Goal: Information Seeking & Learning: Compare options

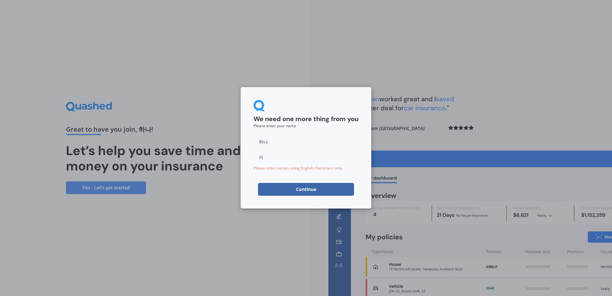
drag, startPoint x: 291, startPoint y: 145, endPoint x: 247, endPoint y: 142, distance: 44.2
click at [247, 142] on div "We need one more thing from you Please enter your name 하나 이 Please enter names …" at bounding box center [306, 147] width 131 height 121
type input "Hana"
click at [265, 158] on input "이" at bounding box center [305, 157] width 105 height 13
drag, startPoint x: 264, startPoint y: 158, endPoint x: 248, endPoint y: 158, distance: 16.0
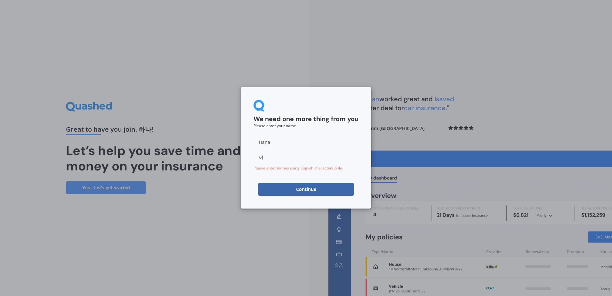
click at [248, 158] on div "We need one more thing from you Please enter your name [PERSON_NAME] 이 Please e…" at bounding box center [306, 147] width 131 height 121
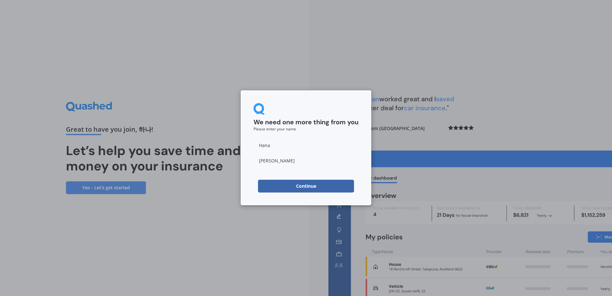
type input "[PERSON_NAME]"
click at [261, 181] on button "Continue" at bounding box center [306, 185] width 96 height 13
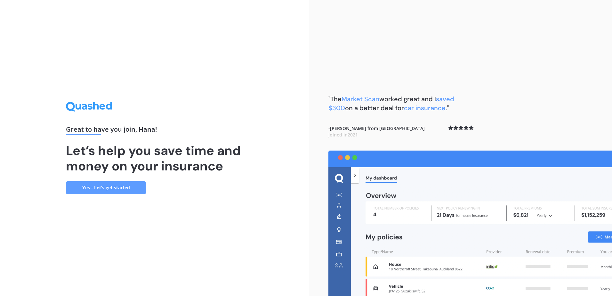
click at [135, 192] on link "Yes - Let’s get started" at bounding box center [106, 187] width 80 height 13
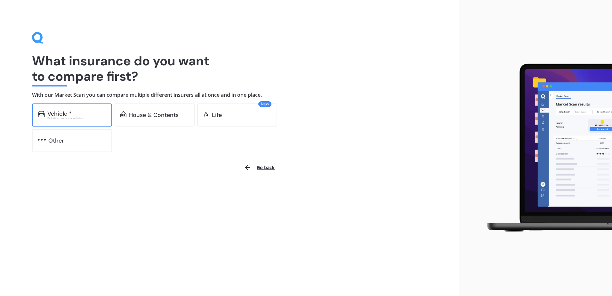
click at [88, 113] on div "Vehicle *" at bounding box center [76, 113] width 59 height 6
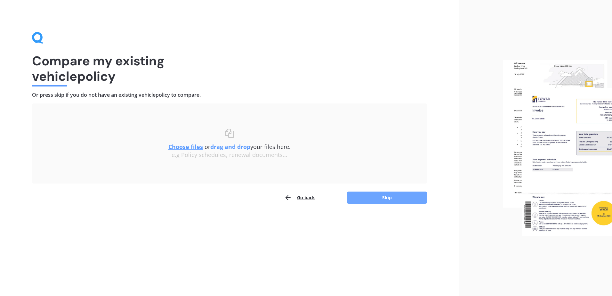
click at [380, 201] on button "Skip" at bounding box center [387, 197] width 80 height 12
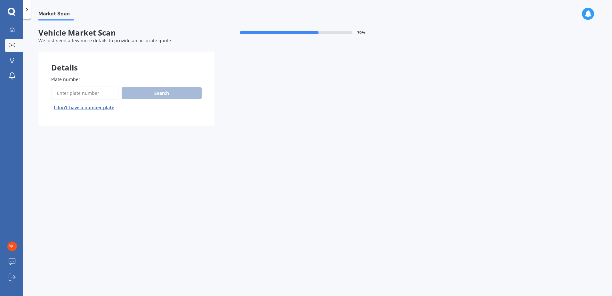
click at [86, 91] on input "Plate number" at bounding box center [85, 92] width 68 height 13
type input "MCQ110"
click at [146, 89] on button "Search" at bounding box center [162, 93] width 80 height 12
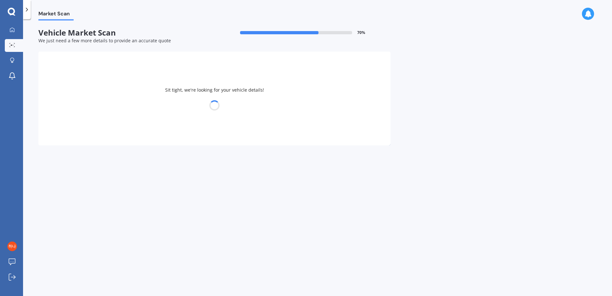
select select "NISSAN"
select select "NOTE"
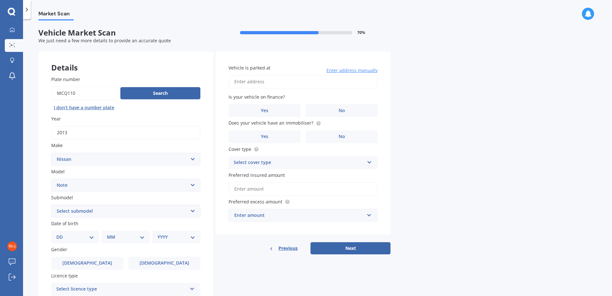
scroll to position [32, 0]
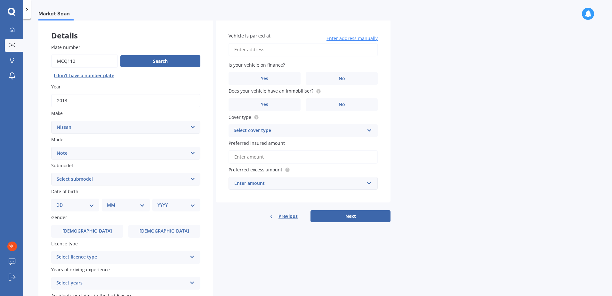
click at [108, 183] on select "Select submodel (All) E-Power Hatchback Non Turbo Station Wagon turbo" at bounding box center [125, 178] width 149 height 13
click at [161, 181] on select "Select submodel (All) E-Power Hatchback Non Turbo Station Wagon turbo" at bounding box center [125, 178] width 149 height 13
select select "HATCHBACK NON TURBO"
click at [51, 172] on select "Select submodel (All) E-Power Hatchback Non Turbo Station Wagon turbo" at bounding box center [125, 178] width 149 height 13
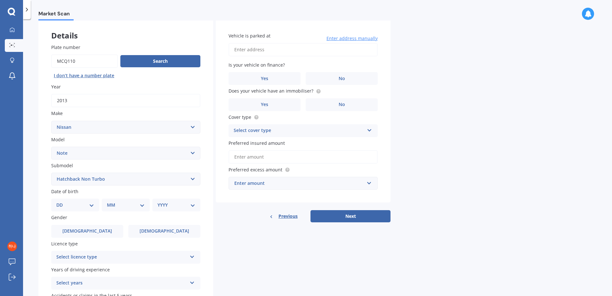
click at [91, 207] on select "DD 01 02 03 04 05 06 07 08 09 10 11 12 13 14 15 16 17 18 19 20 21 22 23 24 25 2…" at bounding box center [75, 204] width 38 height 7
click at [179, 168] on label "Submodel" at bounding box center [124, 165] width 146 height 7
click at [179, 172] on select "Select submodel (All) E-Power Hatchback Non Turbo Station Wagon turbo" at bounding box center [125, 178] width 149 height 13
click at [92, 203] on select "DD 01 02 03 04 05 06 07 08 09 10 11 12 13 14 15 16 17 18 19 20 21 22 23 24 25 2…" at bounding box center [75, 204] width 38 height 7
select select "12"
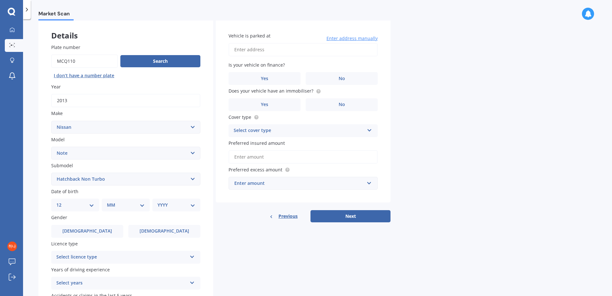
click at [61, 201] on select "DD 01 02 03 04 05 06 07 08 09 10 11 12 13 14 15 16 17 18 19 20 21 22 23 24 25 2…" at bounding box center [75, 204] width 38 height 7
click at [126, 204] on select "MM 01 02 03 04 05 06 07 08 09 10 11 12" at bounding box center [126, 204] width 35 height 7
select select "08"
click at [109, 201] on select "MM 01 02 03 04 05 06 07 08 09 10 11 12" at bounding box center [126, 204] width 35 height 7
click at [167, 207] on select "YYYY 2025 2024 2023 2022 2021 2020 2019 2018 2017 2016 2015 2014 2013 2012 2011…" at bounding box center [174, 204] width 35 height 7
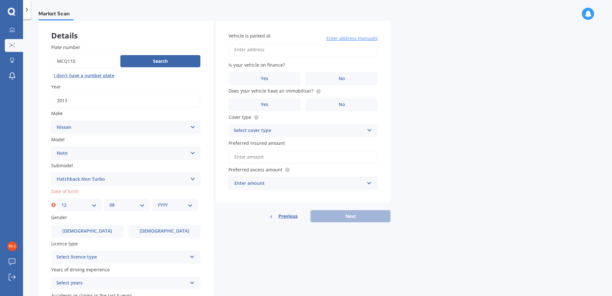
select select "1971"
click at [157, 201] on select "YYYY 2025 2024 2023 2022 2021 2020 2019 2018 2017 2016 2015 2014 2013 2012 2011…" at bounding box center [174, 204] width 35 height 7
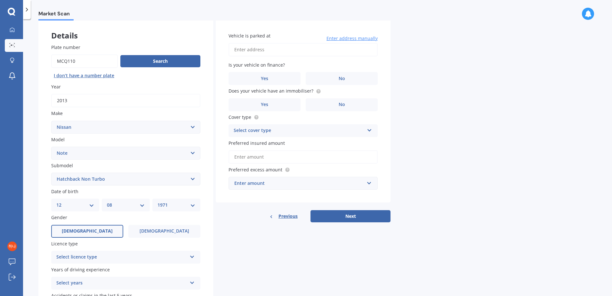
click at [105, 227] on label "[DEMOGRAPHIC_DATA]" at bounding box center [87, 231] width 72 height 13
click at [0, 0] on input "[DEMOGRAPHIC_DATA]" at bounding box center [0, 0] width 0 height 0
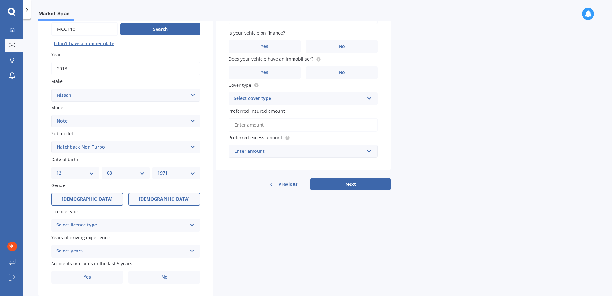
scroll to position [81, 0]
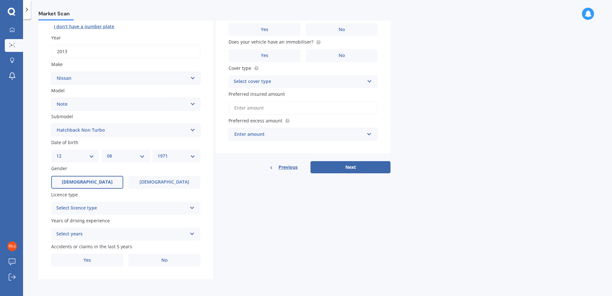
click at [122, 208] on div "Select licence type" at bounding box center [121, 208] width 131 height 8
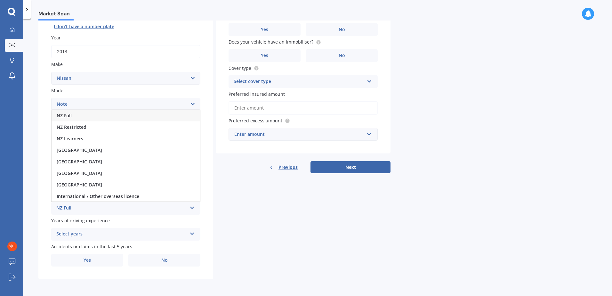
click at [96, 113] on div "NZ Full" at bounding box center [125, 116] width 148 height 12
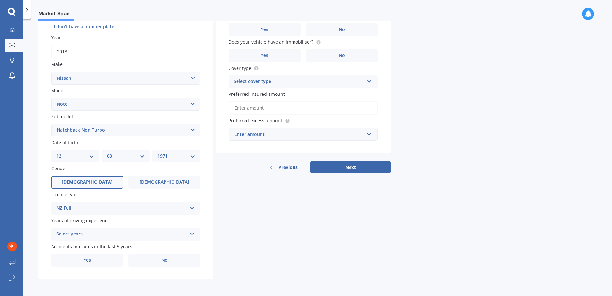
click at [94, 233] on div "Select years" at bounding box center [121, 234] width 131 height 8
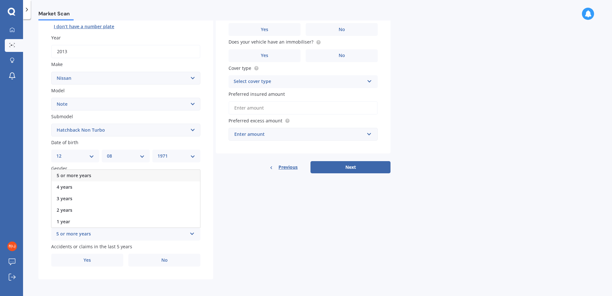
click at [91, 177] on div "5 or more years" at bounding box center [125, 176] width 148 height 12
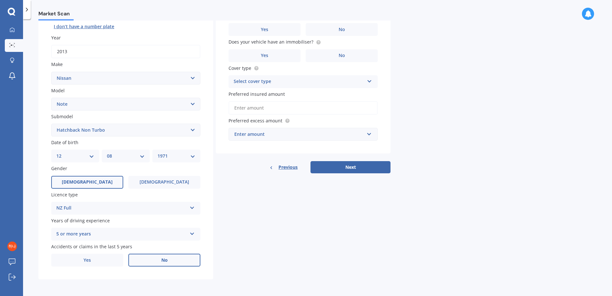
click at [156, 264] on label "No" at bounding box center [164, 259] width 72 height 13
click at [0, 0] on input "No" at bounding box center [0, 0] width 0 height 0
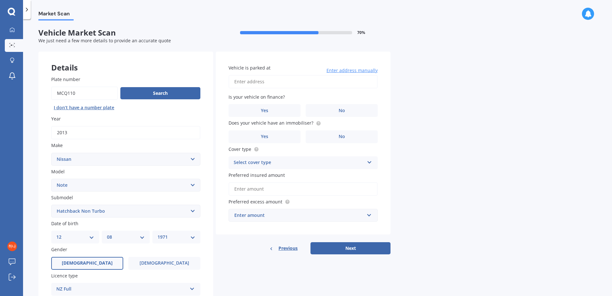
click at [264, 82] on input "Vehicle is parked at" at bounding box center [302, 81] width 149 height 13
type input "[STREET_ADDRESS][PERSON_NAME]"
click at [336, 110] on label "No" at bounding box center [341, 110] width 72 height 13
click at [0, 0] on input "No" at bounding box center [0, 0] width 0 height 0
click at [349, 138] on label "No" at bounding box center [341, 136] width 72 height 13
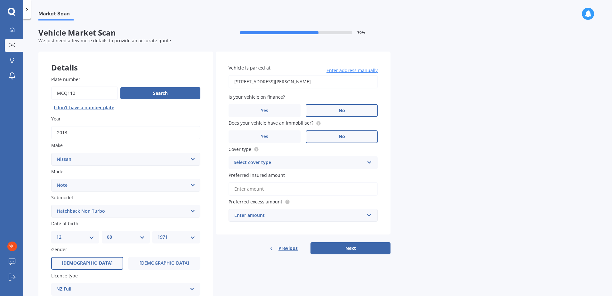
click at [0, 0] on input "No" at bounding box center [0, 0] width 0 height 0
click at [283, 131] on label "Yes" at bounding box center [264, 136] width 72 height 13
click at [0, 0] on input "Yes" at bounding box center [0, 0] width 0 height 0
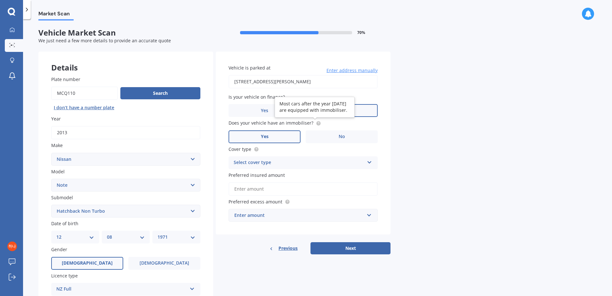
click at [318, 122] on icon at bounding box center [318, 122] width 1 height 1
click at [300, 163] on div "Select cover type" at bounding box center [298, 163] width 131 height 8
click at [297, 176] on div "Comprehensive" at bounding box center [303, 175] width 148 height 12
click at [289, 190] on input "Preferred insured amount" at bounding box center [302, 188] width 149 height 13
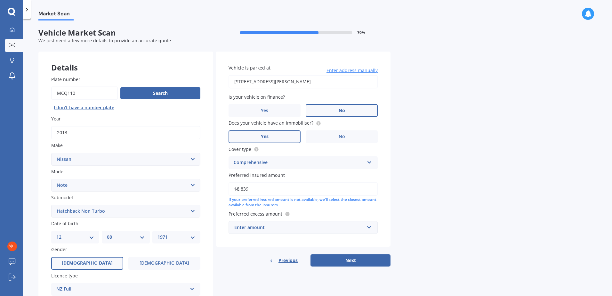
type input "$8,839"
click at [249, 233] on div "Enter amount $100 $400 $500 $750 $1,000 $1,500 $2,000" at bounding box center [302, 227] width 149 height 13
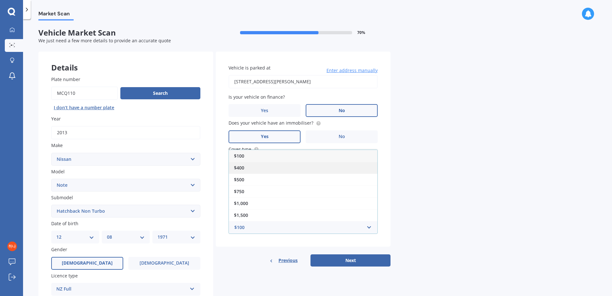
click at [254, 168] on div "$400" at bounding box center [303, 168] width 148 height 12
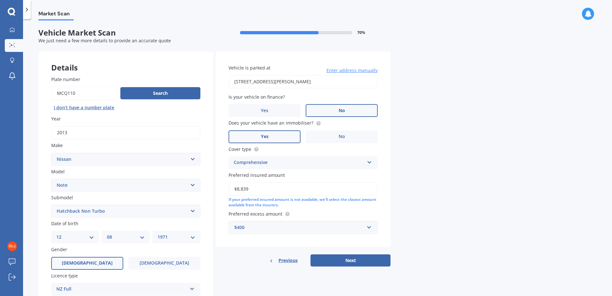
click at [267, 229] on div "$400" at bounding box center [299, 227] width 130 height 7
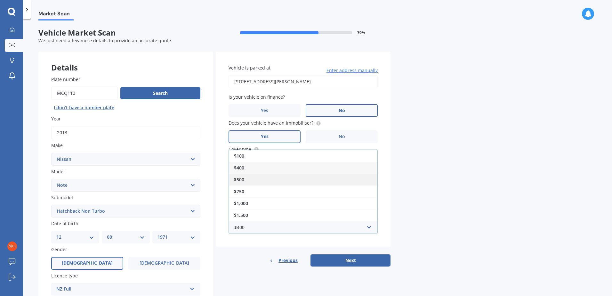
click at [257, 180] on div "$500" at bounding box center [303, 179] width 148 height 12
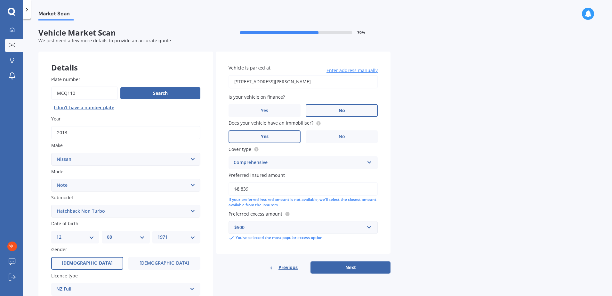
click at [471, 260] on div "Market Scan Vehicle Market Scan 70 % We just need a few more details to provide…" at bounding box center [317, 158] width 589 height 276
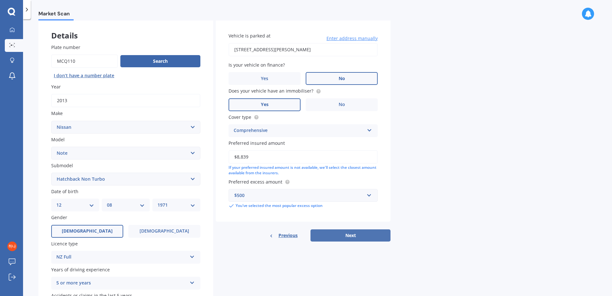
click at [381, 239] on button "Next" at bounding box center [350, 235] width 80 height 12
select select "12"
select select "08"
select select "1971"
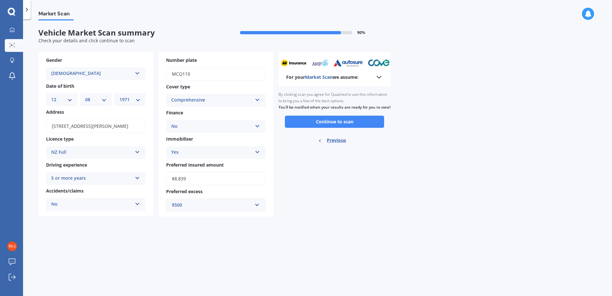
scroll to position [0, 0]
click at [371, 78] on div "For your Market Scan we assume:" at bounding box center [334, 77] width 97 height 8
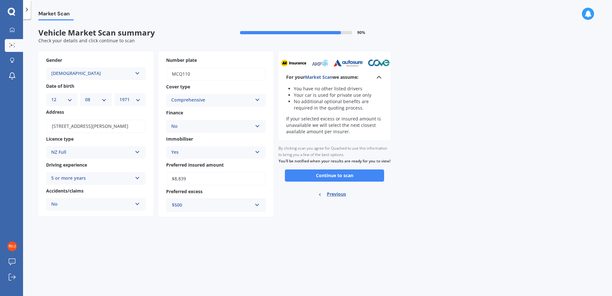
click at [371, 78] on div "For your Market Scan we assume:" at bounding box center [334, 77] width 97 height 8
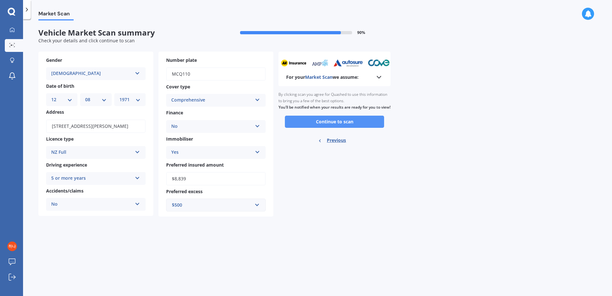
click at [357, 127] on button "Continue to scan" at bounding box center [334, 121] width 99 height 12
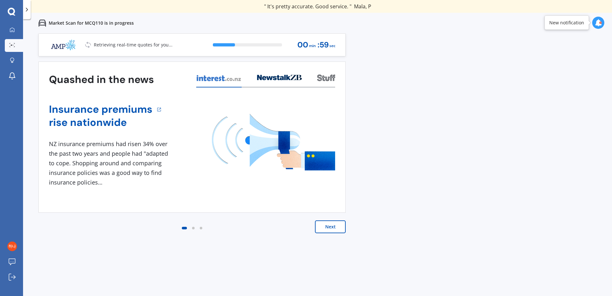
click at [341, 230] on button "Next" at bounding box center [330, 226] width 31 height 13
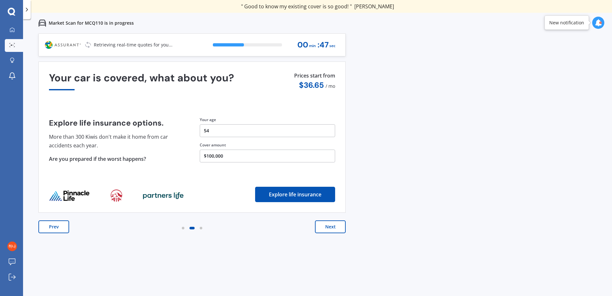
click at [338, 228] on button "Next" at bounding box center [330, 226] width 31 height 13
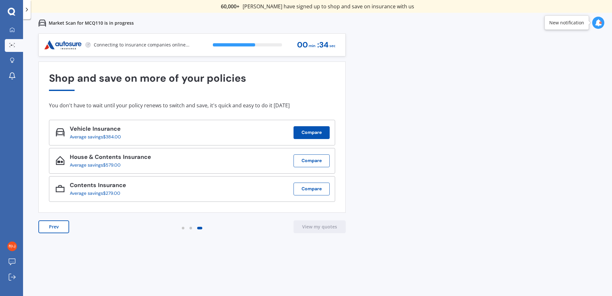
click at [309, 137] on button "Compare" at bounding box center [311, 132] width 36 height 13
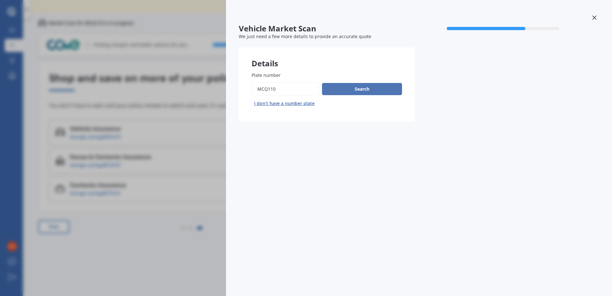
click at [342, 92] on button "Search" at bounding box center [362, 89] width 80 height 12
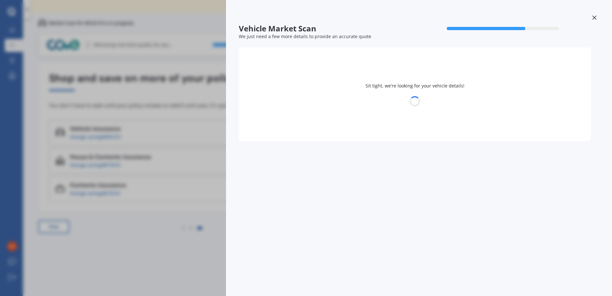
select select "NISSAN"
select select "NOTE"
select select "12"
select select "08"
select select "1971"
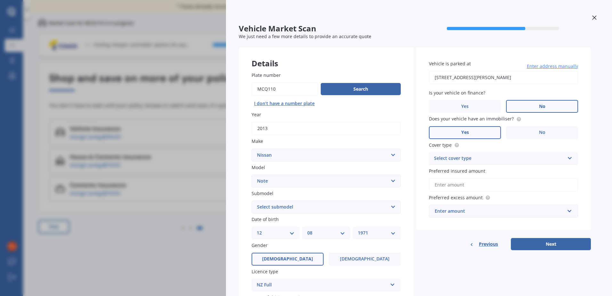
scroll to position [32, 0]
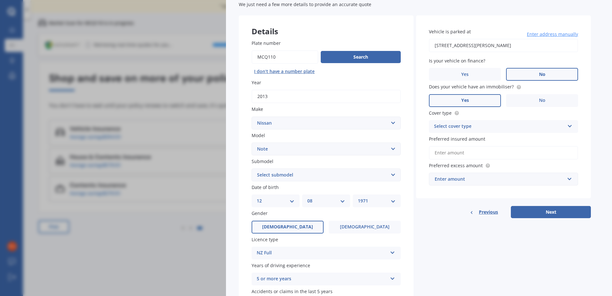
click at [462, 153] on input "Preferred insured amount" at bounding box center [503, 152] width 149 height 13
type input "$8,839"
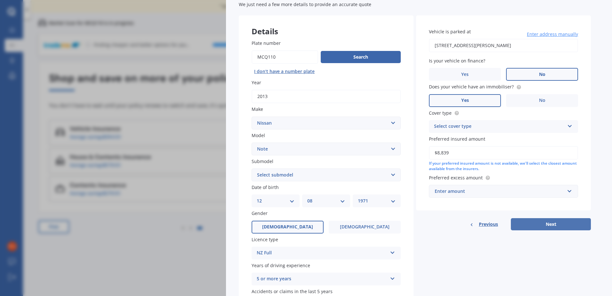
click at [557, 225] on button "Next" at bounding box center [550, 224] width 80 height 12
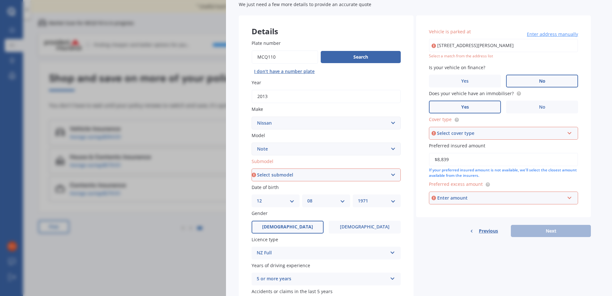
click at [486, 139] on div "Select cover type Comprehensive Third Party, Fire & Theft Third Party" at bounding box center [503, 133] width 149 height 13
click at [479, 149] on div "Comprehensive" at bounding box center [503, 145] width 148 height 12
click at [522, 49] on input "[STREET_ADDRESS][PERSON_NAME]" at bounding box center [503, 45] width 149 height 13
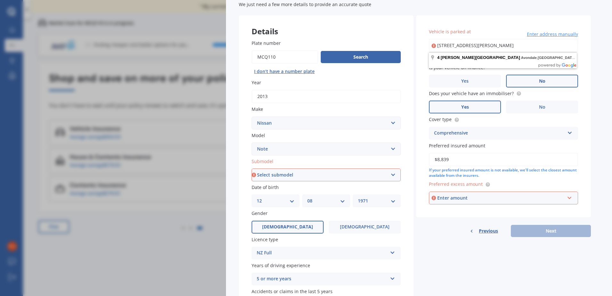
click at [371, 170] on select "Select submodel (All) E-Power Hatchback Non Turbo Station Wagon turbo" at bounding box center [325, 174] width 149 height 13
select select "HATCHBACK NON TURBO"
click at [251, 168] on select "Select submodel (All) E-Power Hatchback Non Turbo Station Wagon turbo" at bounding box center [325, 174] width 149 height 13
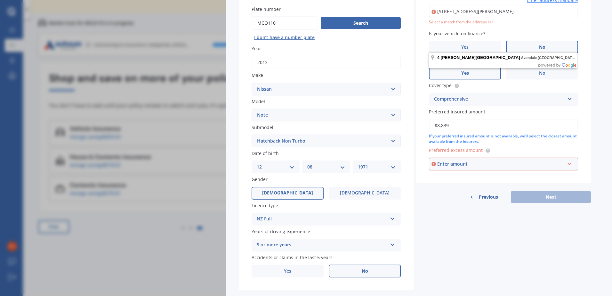
scroll to position [78, 0]
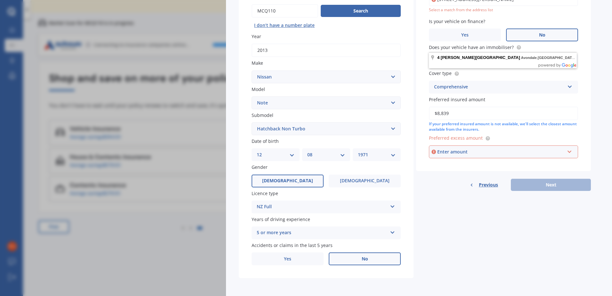
click at [203, 241] on div "Vehicle Market Scan 70 % We just need a few more details to provide an accurate…" at bounding box center [306, 148] width 612 height 296
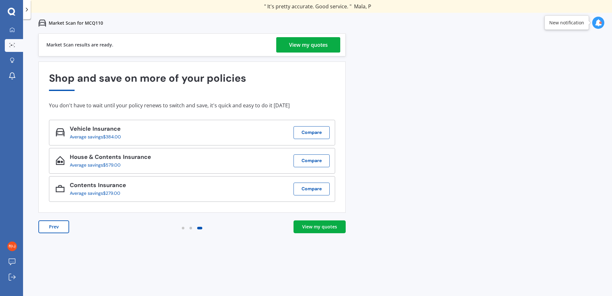
click at [327, 229] on div "View my quotes" at bounding box center [319, 226] width 35 height 6
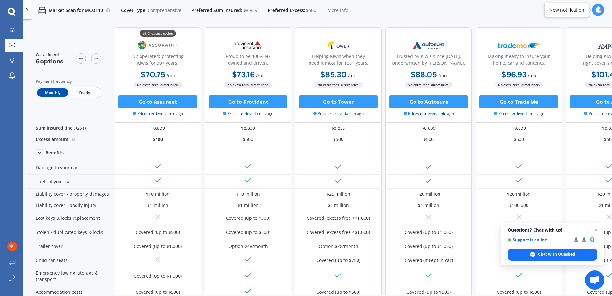
click at [596, 230] on span "Open chat" at bounding box center [595, 230] width 8 height 8
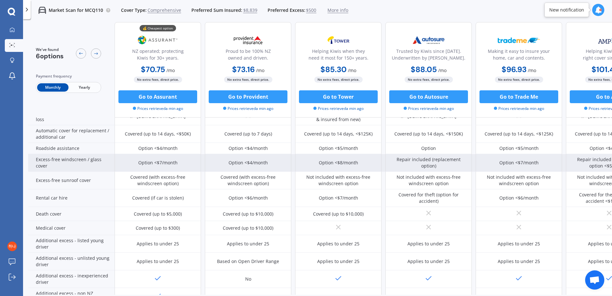
scroll to position [224, 0]
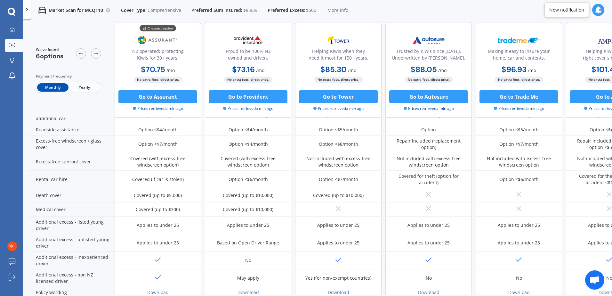
click at [82, 90] on span "Yearly" at bounding box center [83, 87] width 31 height 8
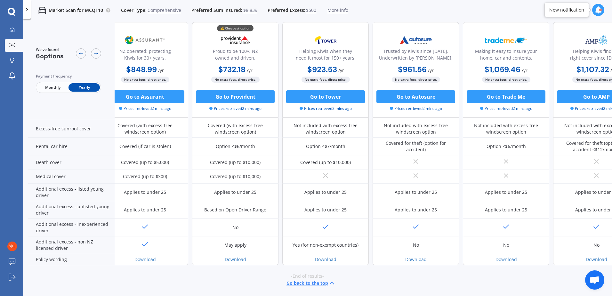
scroll to position [261, 0]
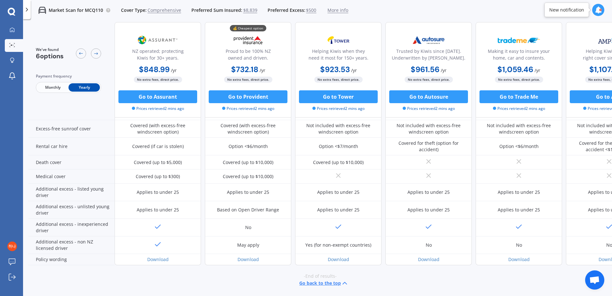
drag, startPoint x: 430, startPoint y: 290, endPoint x: 521, endPoint y: 287, distance: 91.2
click at [521, 287] on div "-End of results- Go back to the top" at bounding box center [319, 279] width 583 height 29
drag, startPoint x: 523, startPoint y: 290, endPoint x: 531, endPoint y: 289, distance: 8.0
click at [531, 289] on div "-End of results- Go back to the top" at bounding box center [319, 279] width 583 height 29
click at [75, 53] on div "We've found 6 options" at bounding box center [68, 53] width 65 height 13
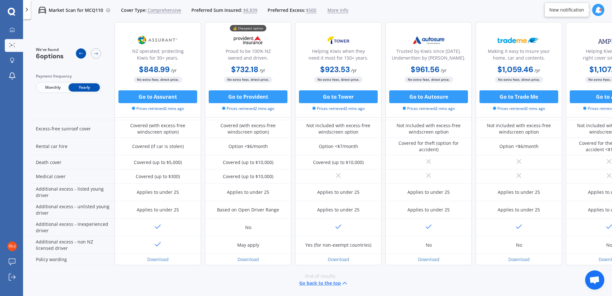
click at [79, 53] on icon at bounding box center [81, 53] width 4 height 2
click at [98, 54] on icon at bounding box center [95, 53] width 5 height 5
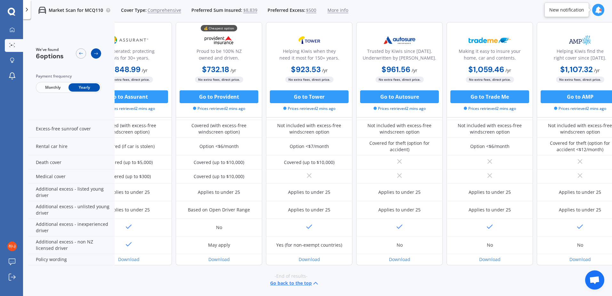
scroll to position [261, 44]
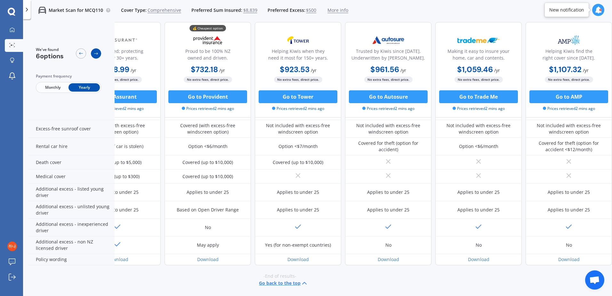
click at [98, 54] on icon at bounding box center [95, 53] width 5 height 5
drag, startPoint x: 98, startPoint y: 54, endPoint x: 81, endPoint y: 55, distance: 17.0
click at [81, 55] on icon at bounding box center [80, 53] width 5 height 5
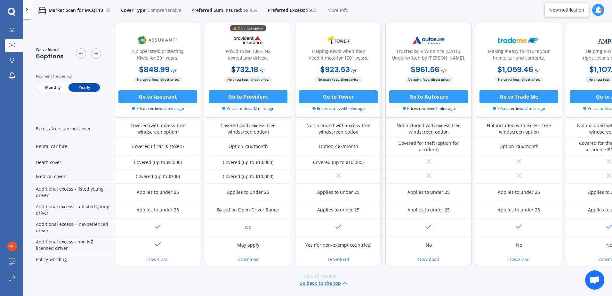
click at [334, 279] on button "Go back to the top" at bounding box center [323, 283] width 49 height 8
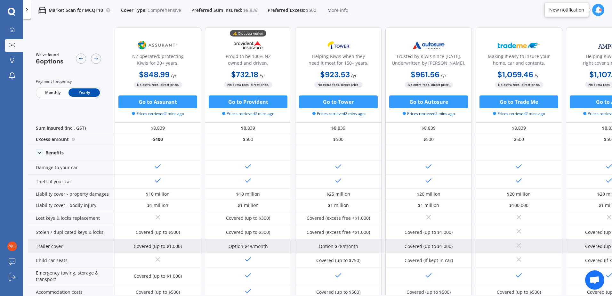
scroll to position [64, 0]
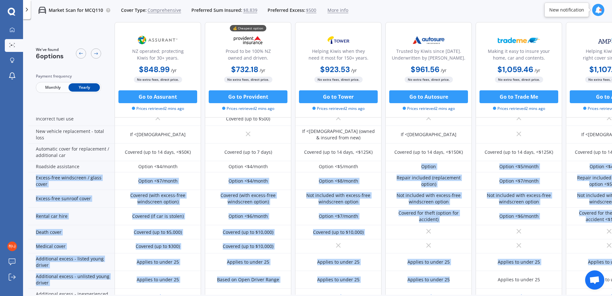
drag, startPoint x: 414, startPoint y: 295, endPoint x: 452, endPoint y: 291, distance: 37.6
click at [452, 291] on div "We've found 6 options Payment frequency Monthly Yearly NZ operated; protecting …" at bounding box center [319, 169] width 583 height 294
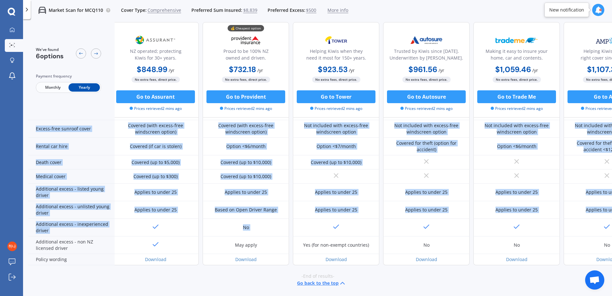
scroll to position [261, 0]
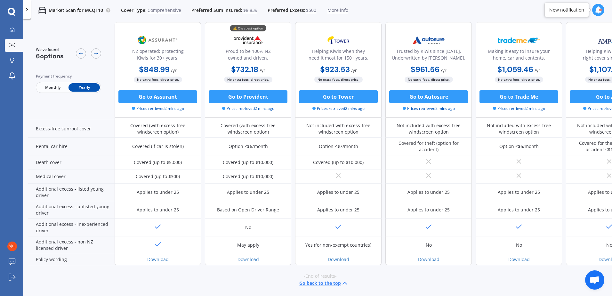
click at [238, 279] on div "-End of results- Go back to the top" at bounding box center [319, 279] width 583 height 29
